Goal: Task Accomplishment & Management: Use online tool/utility

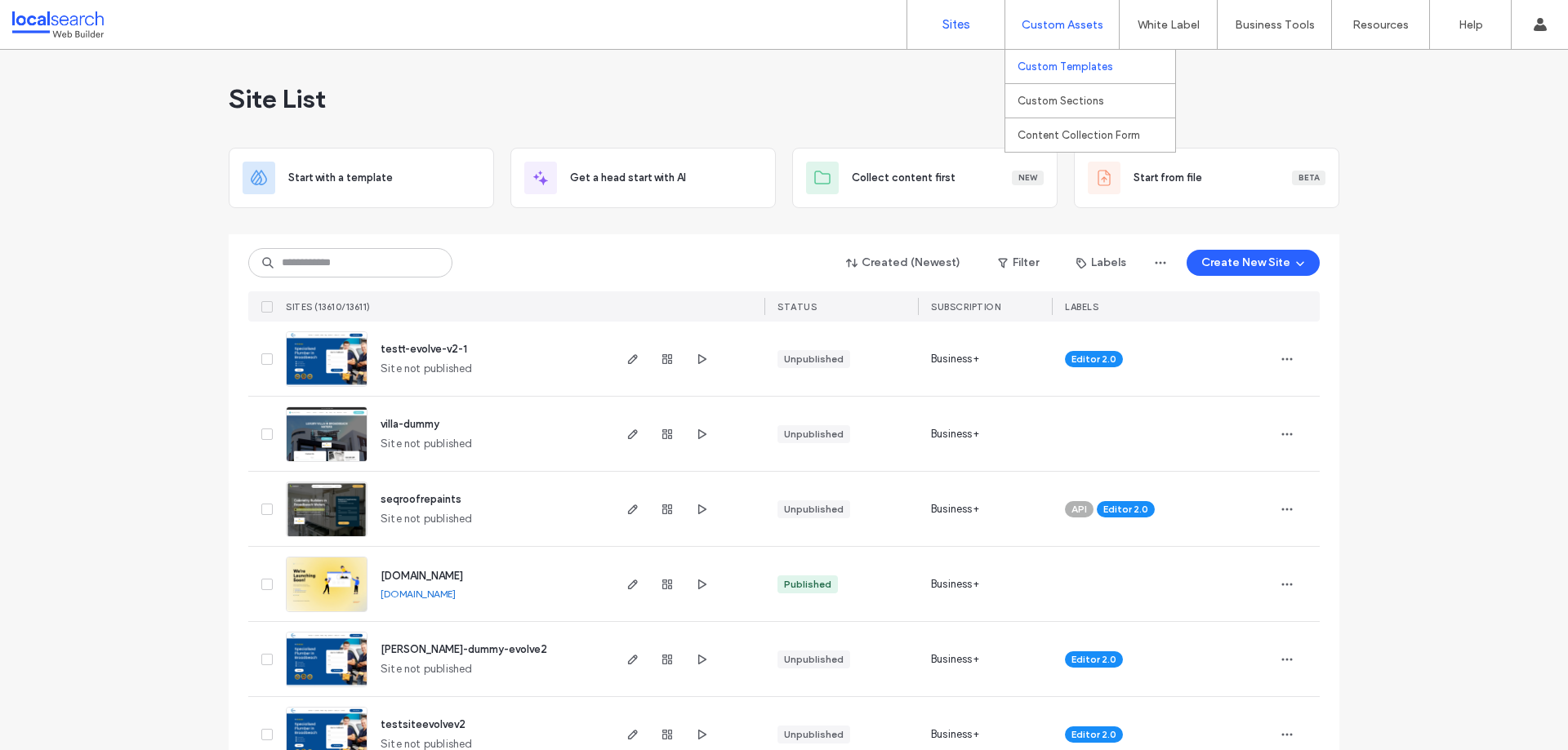
click at [1086, 68] on label "Custom Templates" at bounding box center [1065, 66] width 95 height 12
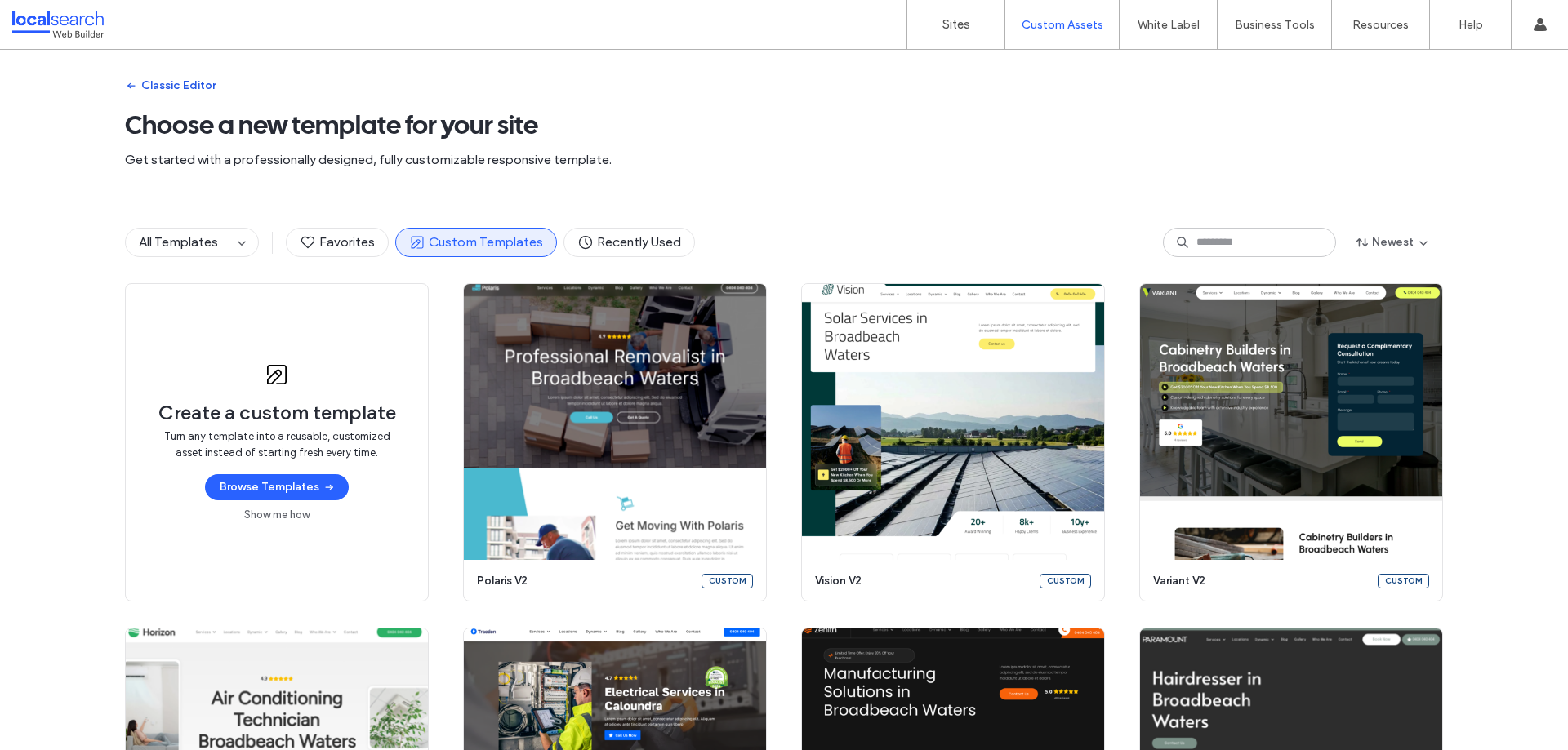
click at [191, 91] on button "Classic Editor" at bounding box center [170, 86] width 91 height 26
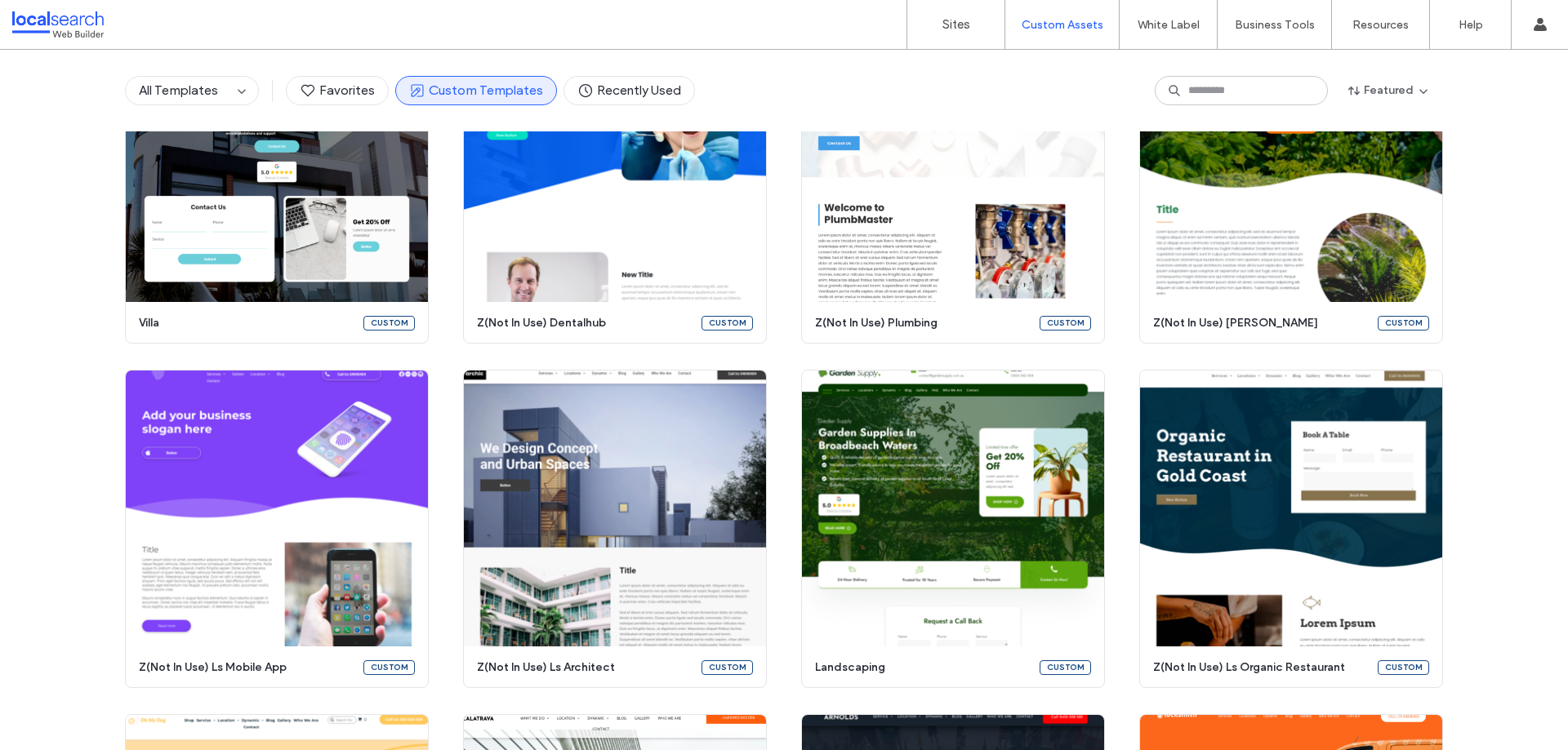
scroll to position [6084, 0]
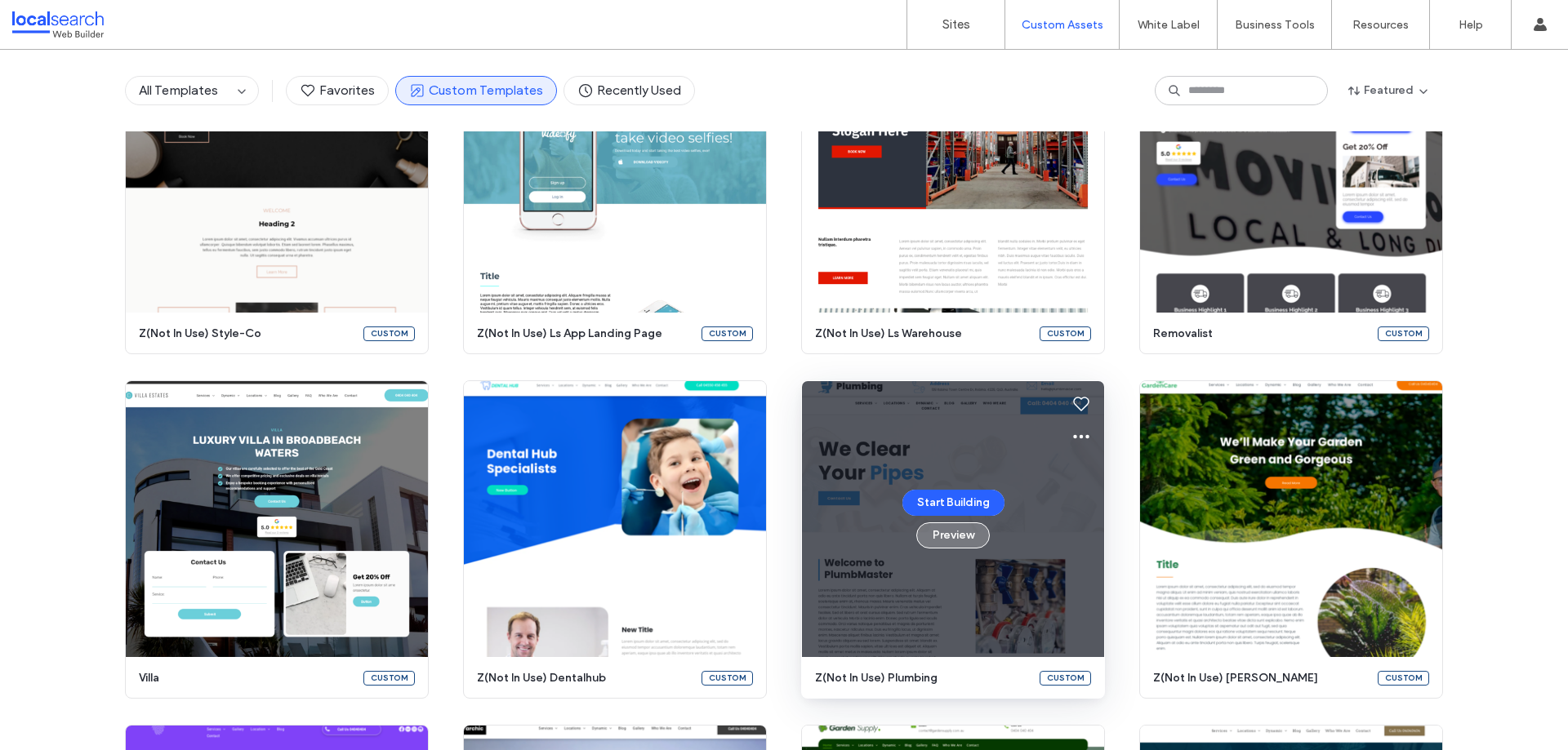
click at [936, 535] on button "Preview" at bounding box center [953, 536] width 73 height 26
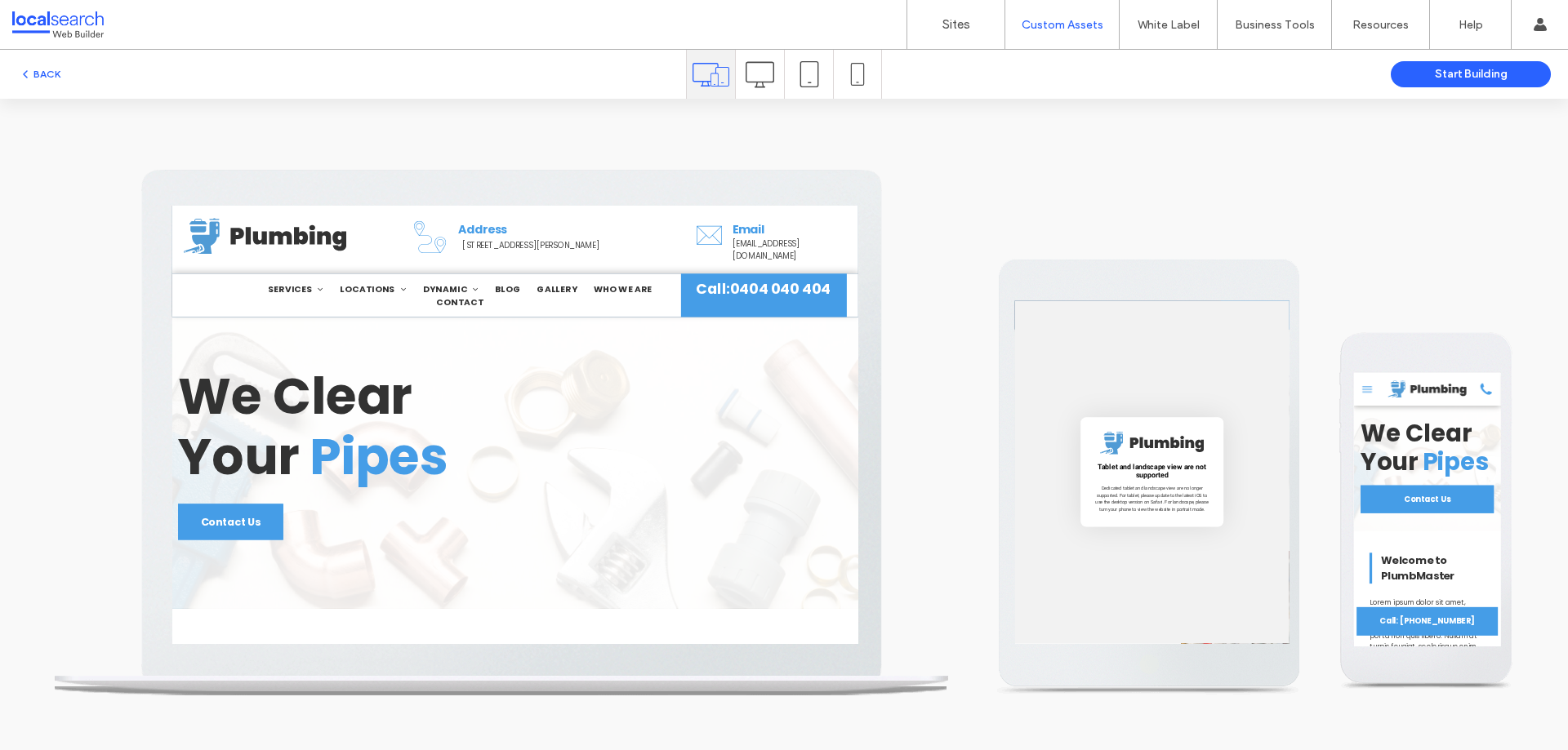
scroll to position [0, 0]
click at [745, 81] on div at bounding box center [759, 73] width 49 height 49
click at [755, 71] on icon at bounding box center [759, 74] width 28 height 28
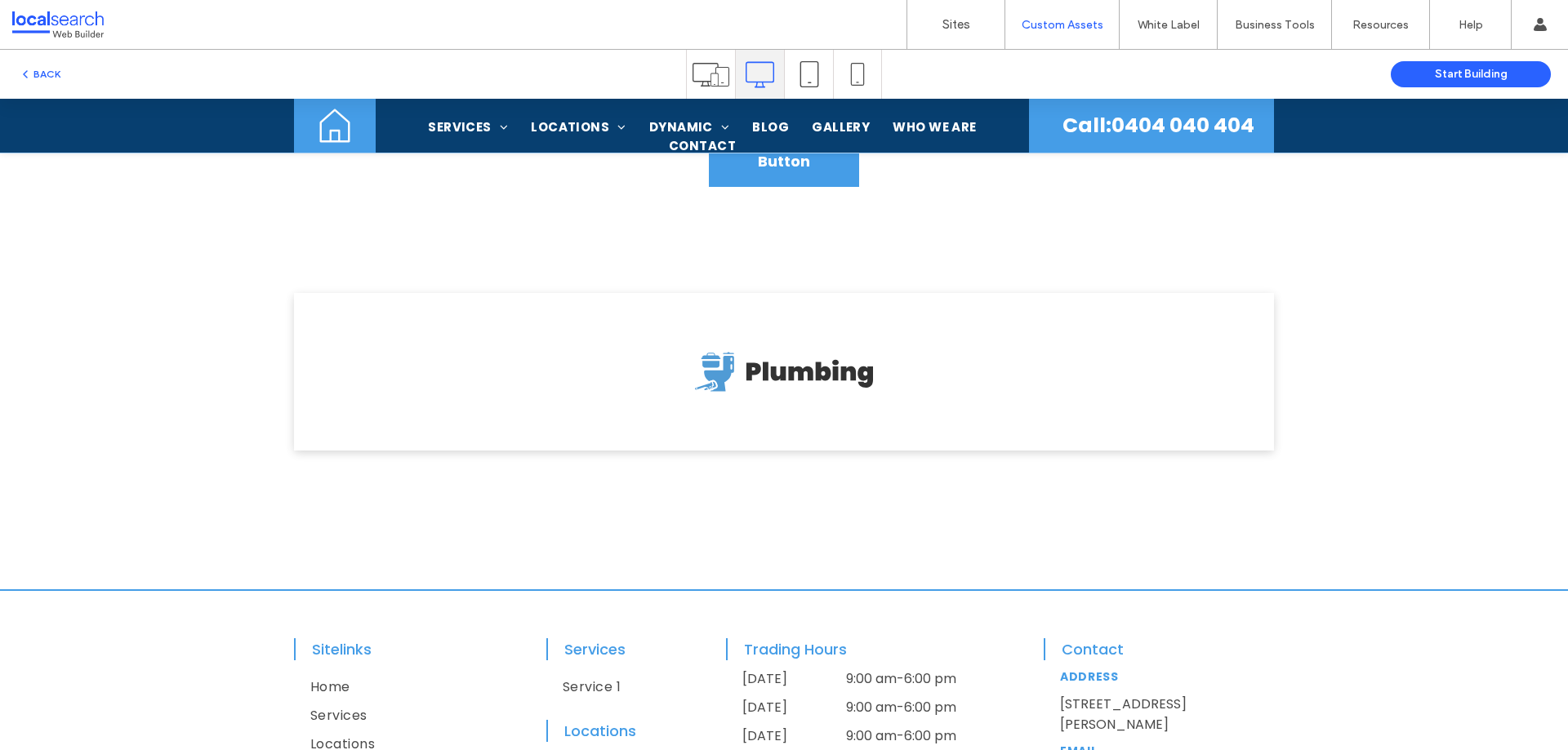
scroll to position [2775, 0]
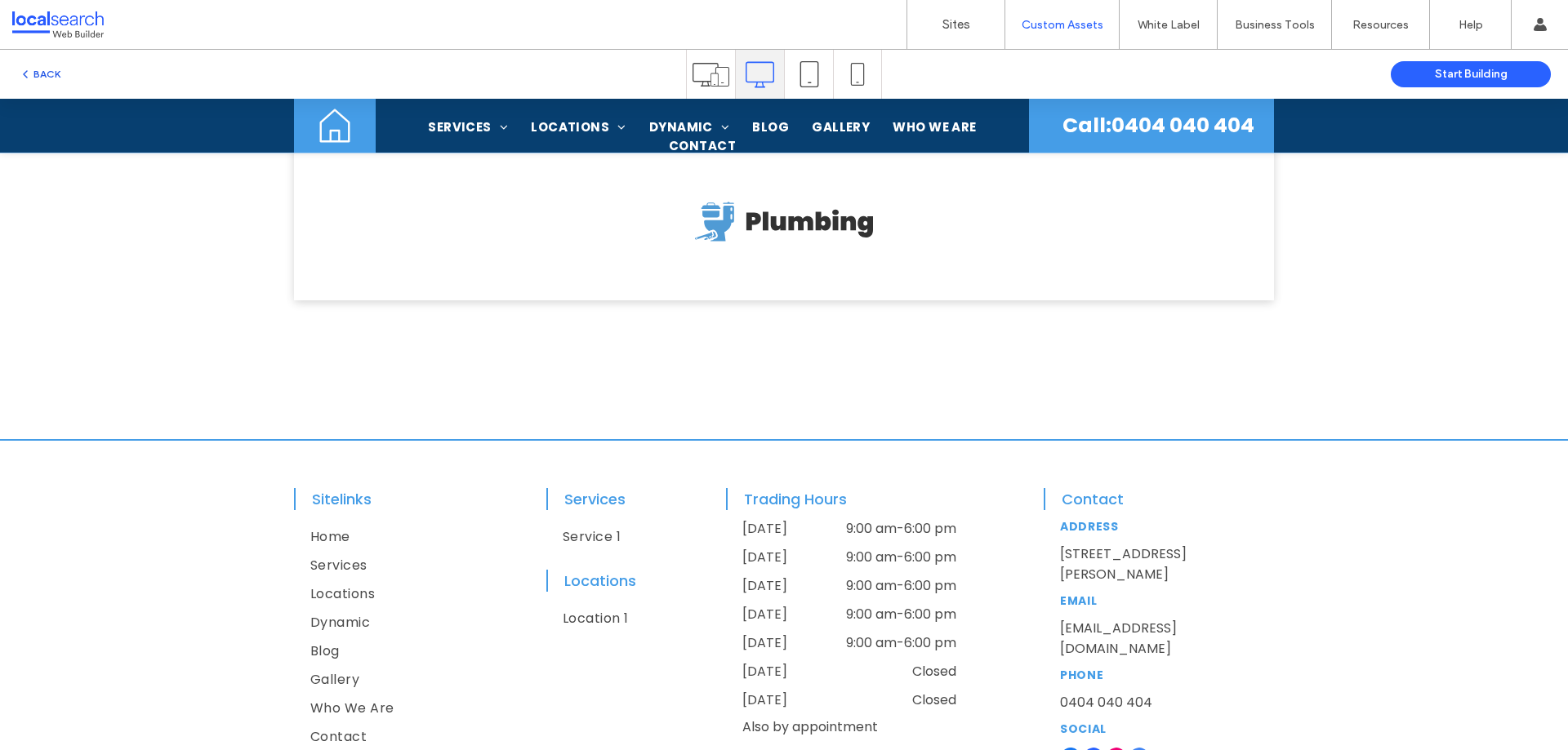
click at [54, 69] on button "BACK" at bounding box center [39, 74] width 41 height 19
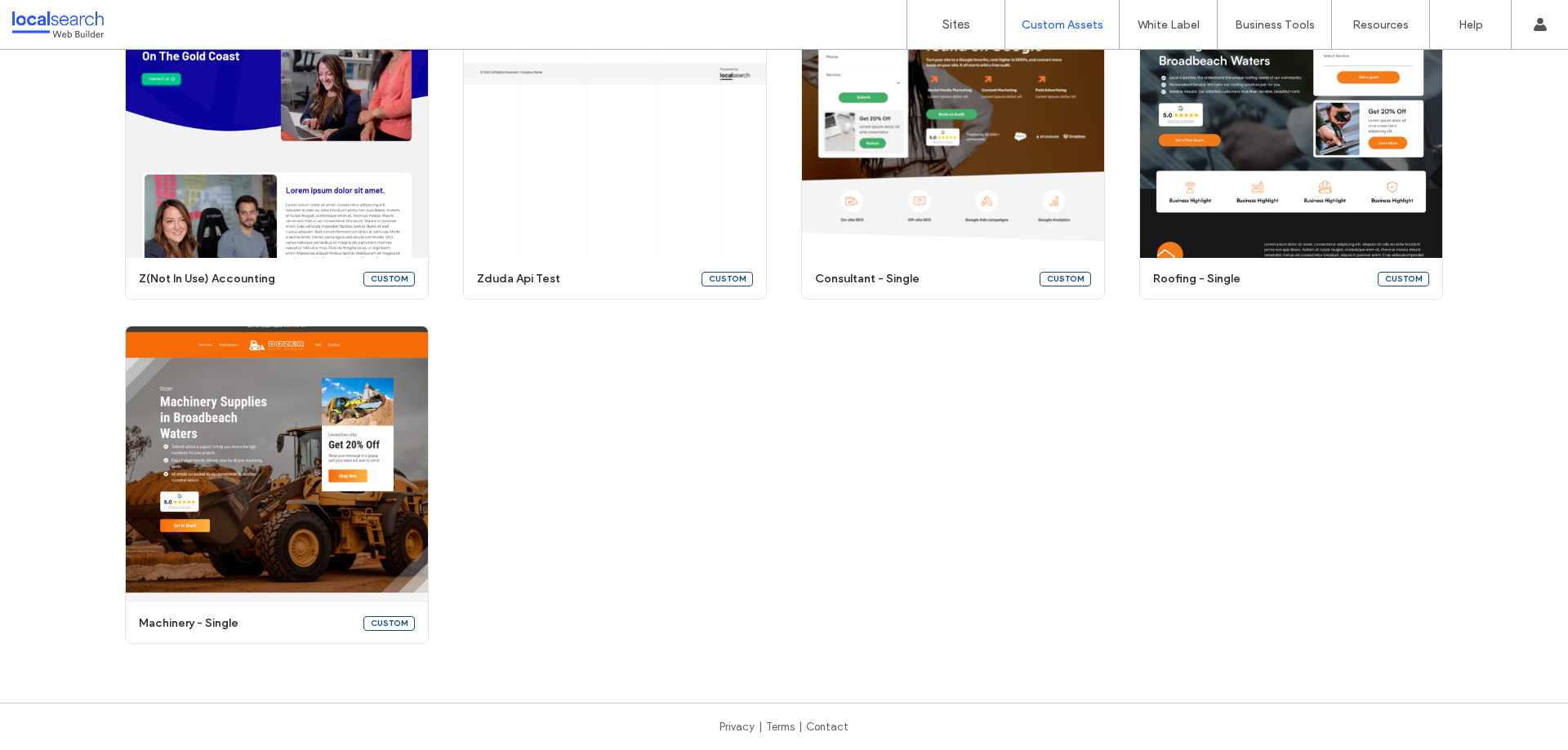
scroll to position [7798, 0]
click at [937, 14] on link "Sites" at bounding box center [956, 24] width 97 height 49
